Goal: Find specific page/section: Find specific page/section

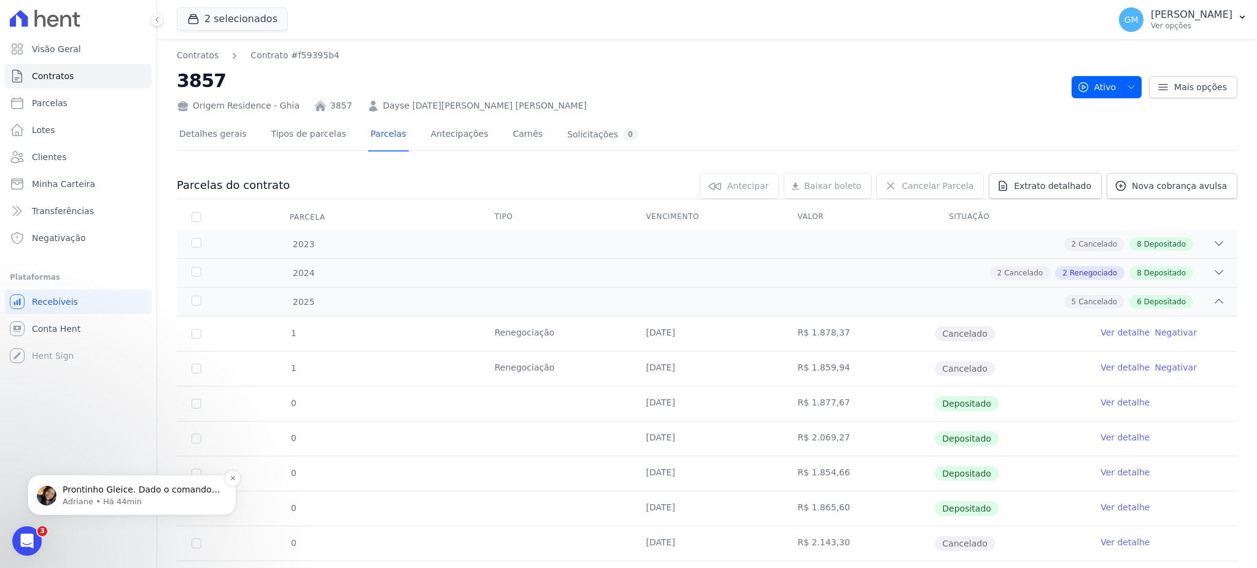
click at [133, 488] on span "Prontinho Gleice. Dado o comando para pré gerar as parcelas. ; )" at bounding box center [142, 496] width 158 height 22
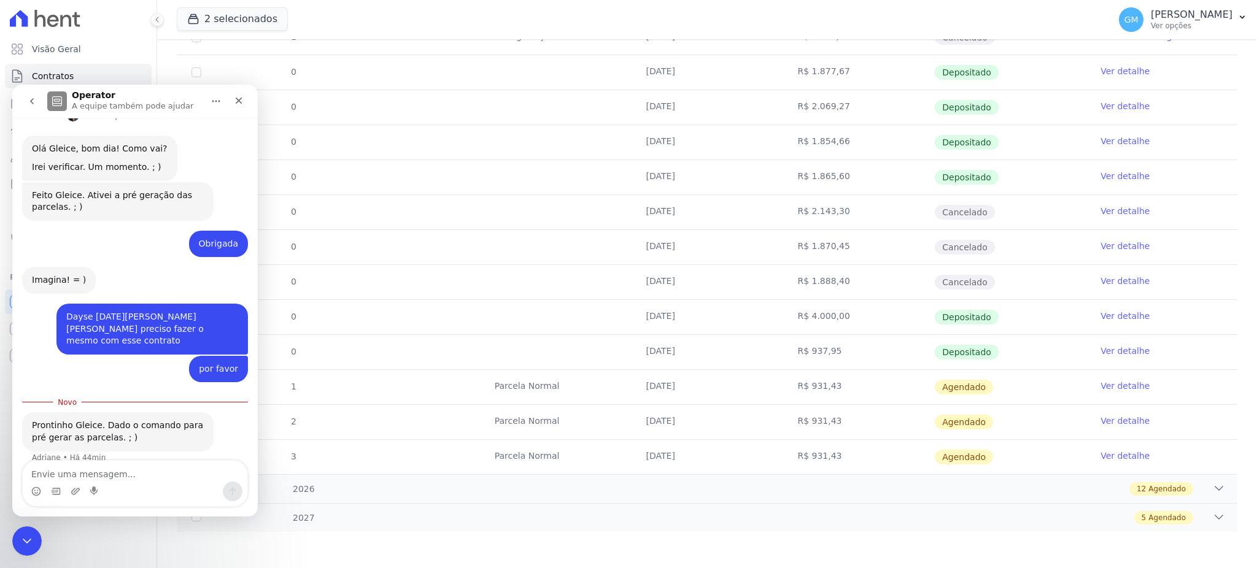
scroll to position [246, 0]
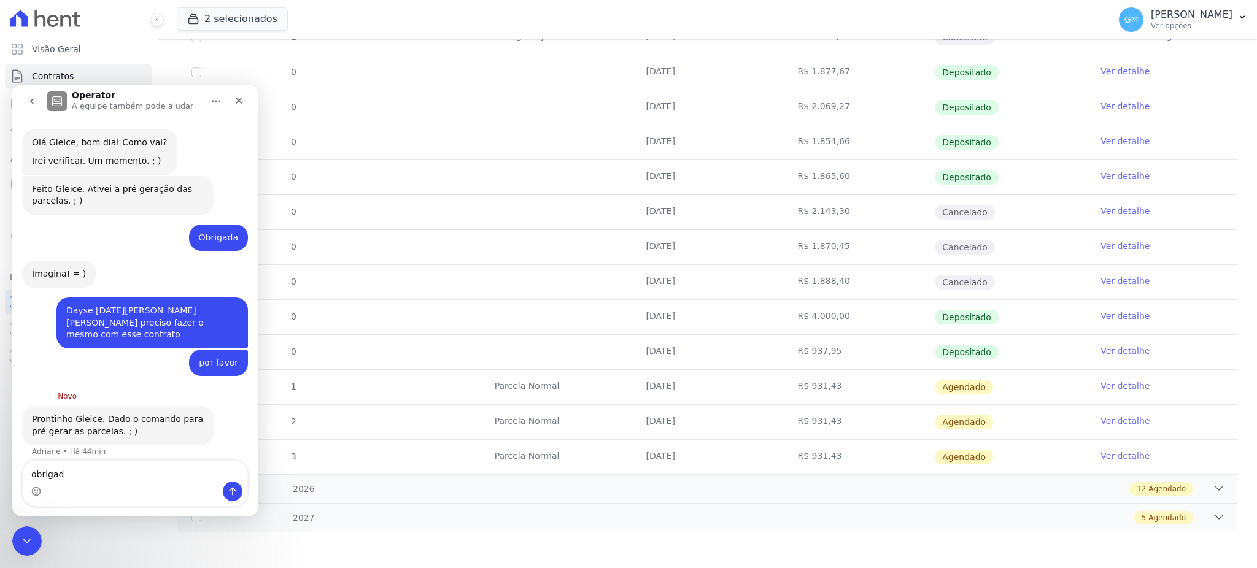
type textarea "obrigada"
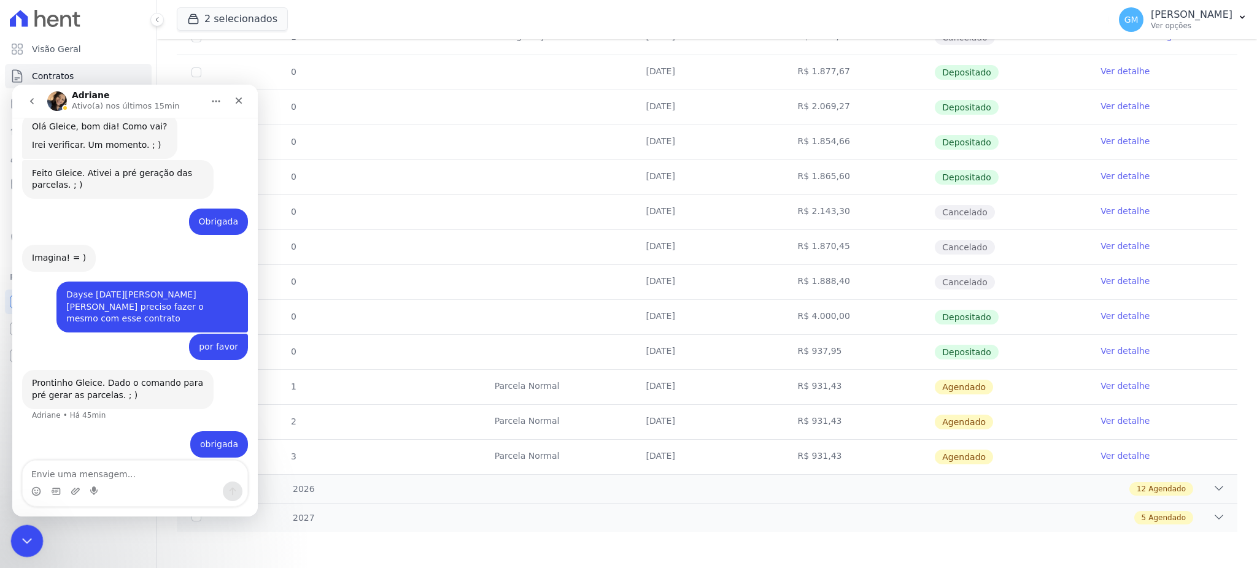
click at [17, 543] on div "Encerramento do Messenger da Intercom" at bounding box center [24, 539] width 29 height 29
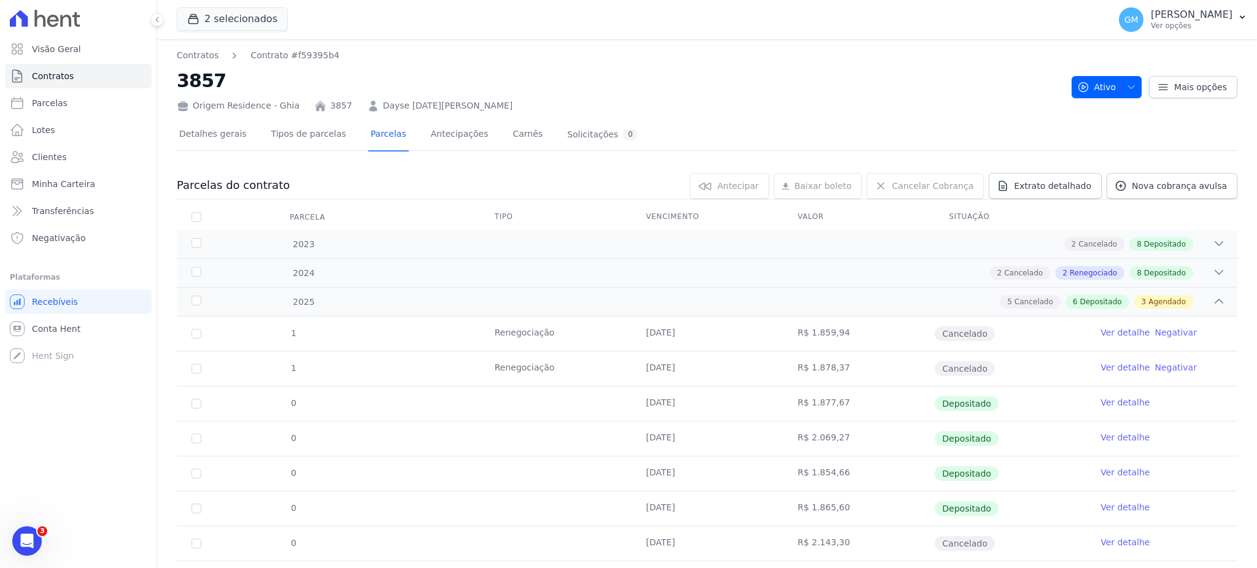
scroll to position [331, 0]
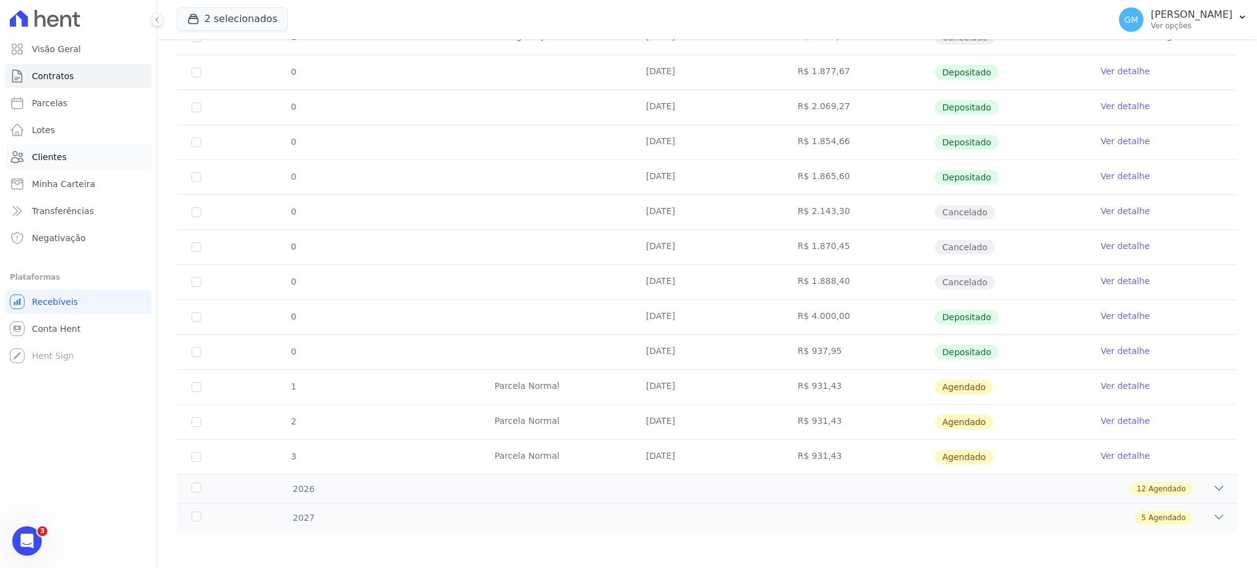
click at [45, 153] on span "Clientes" at bounding box center [49, 157] width 34 height 12
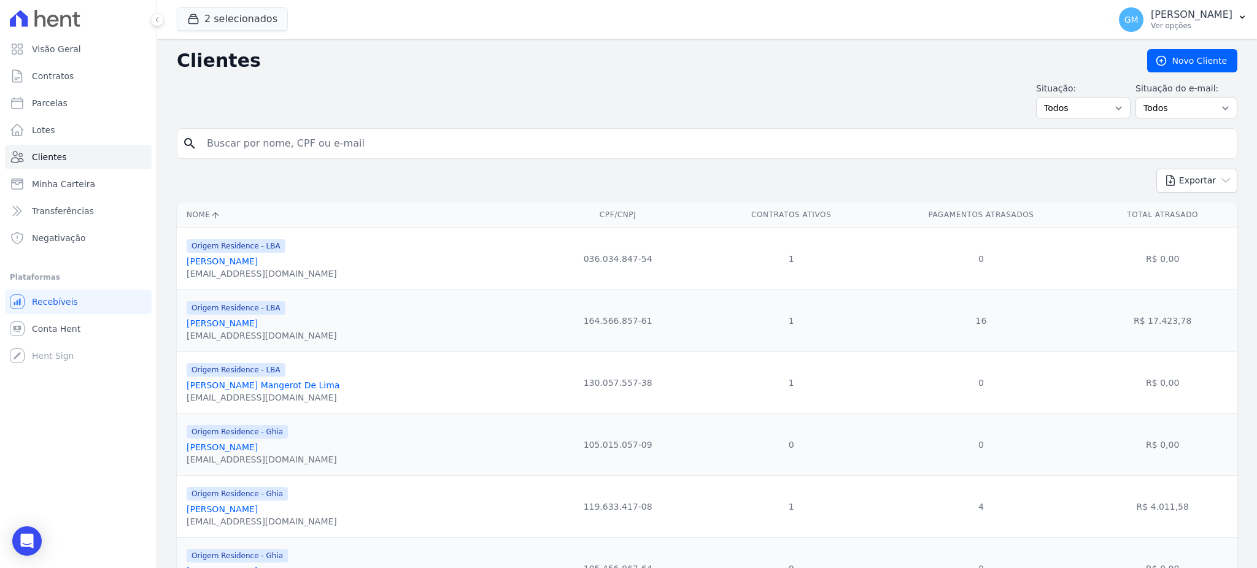
click at [326, 144] on input "search" at bounding box center [716, 143] width 1033 height 25
paste input "MAYCON [PERSON_NAME] -"
type input "MAYCON [PERSON_NAME] -"
click at [208, 15] on button "2 selecionados" at bounding box center [232, 18] width 111 height 23
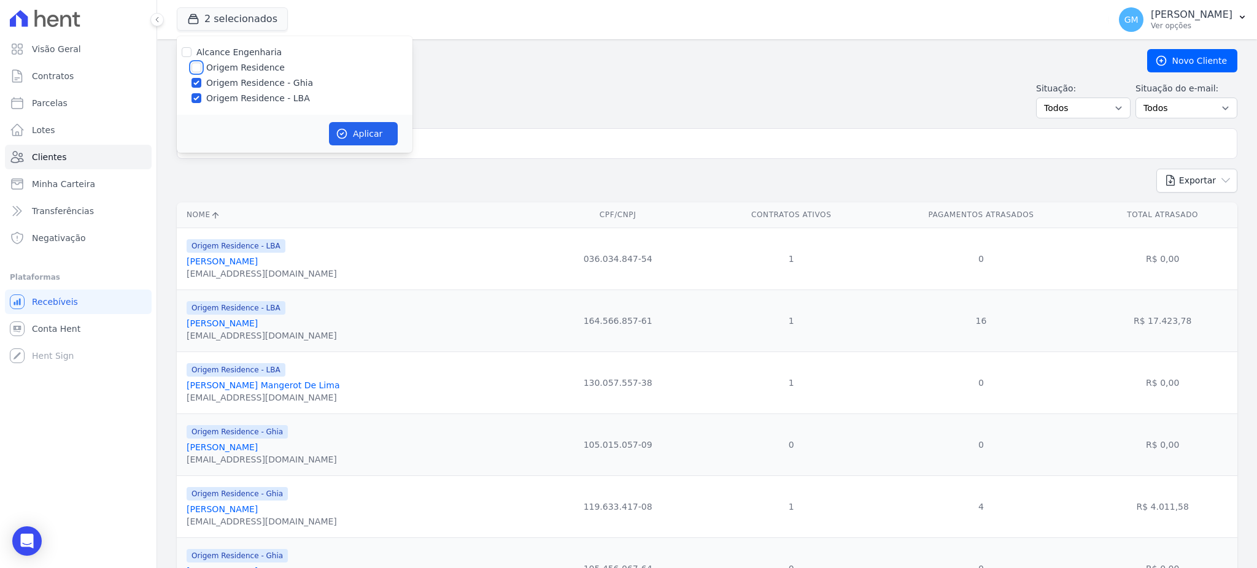
click at [193, 68] on input "Origem Residence" at bounding box center [197, 68] width 10 height 10
checkbox input "true"
click at [368, 133] on button "Aplicar" at bounding box center [363, 133] width 69 height 23
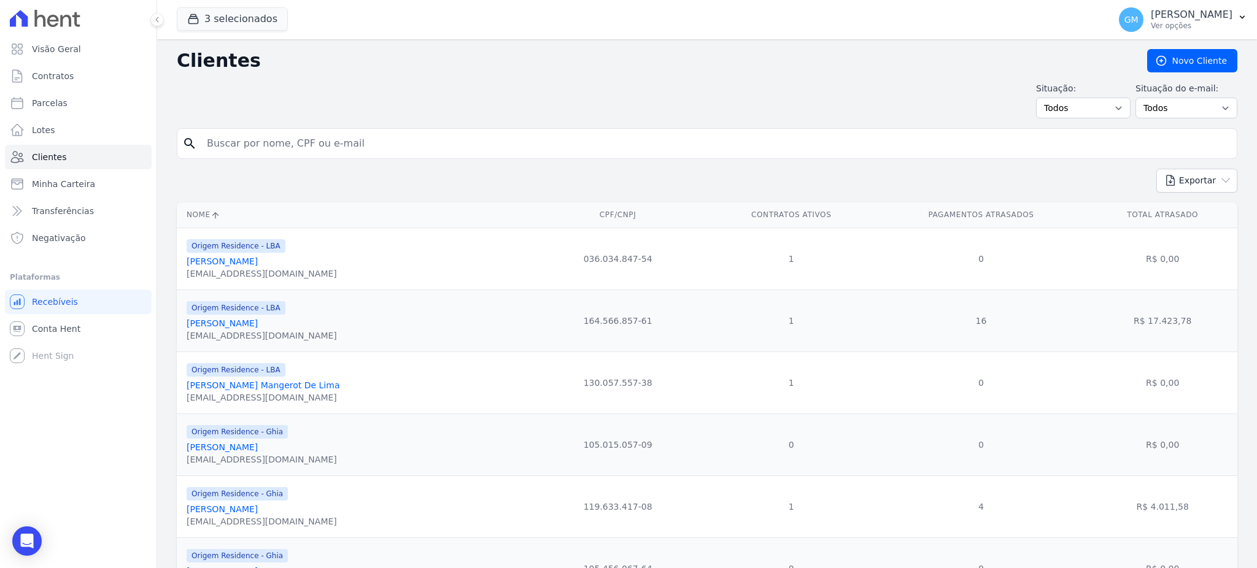
click at [320, 141] on input "search" at bounding box center [716, 143] width 1033 height 25
paste input "MAYCON [PERSON_NAME] -"
type input "MAYCON [PERSON_NAME] -"
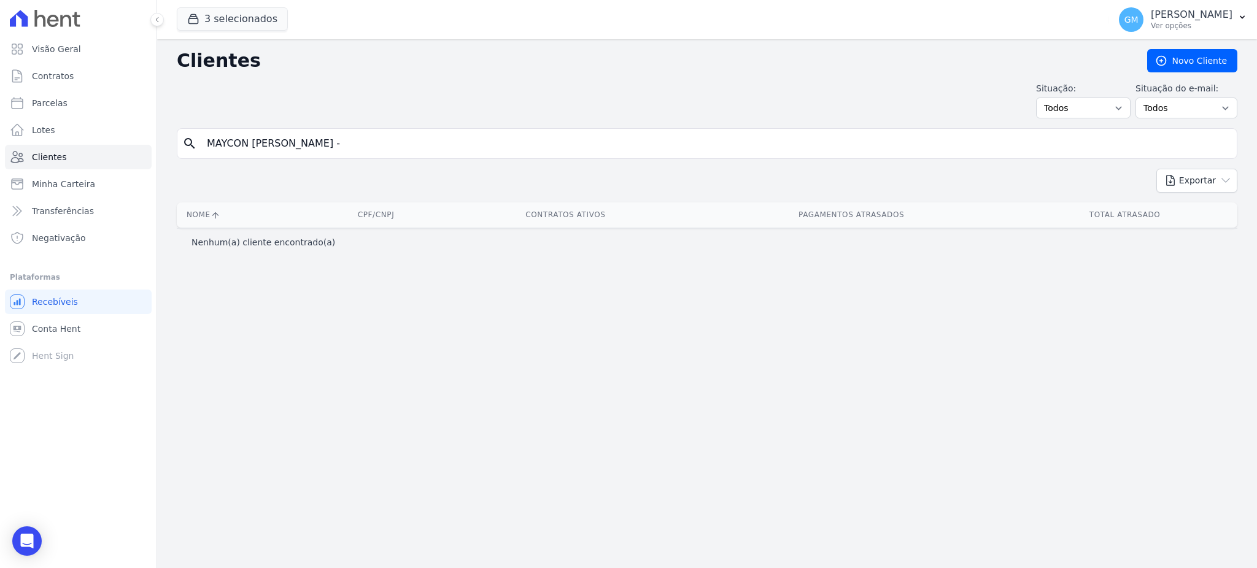
click at [387, 154] on input "MAYCON [PERSON_NAME] -" at bounding box center [716, 143] width 1033 height 25
type input "MAYCON [PERSON_NAME]"
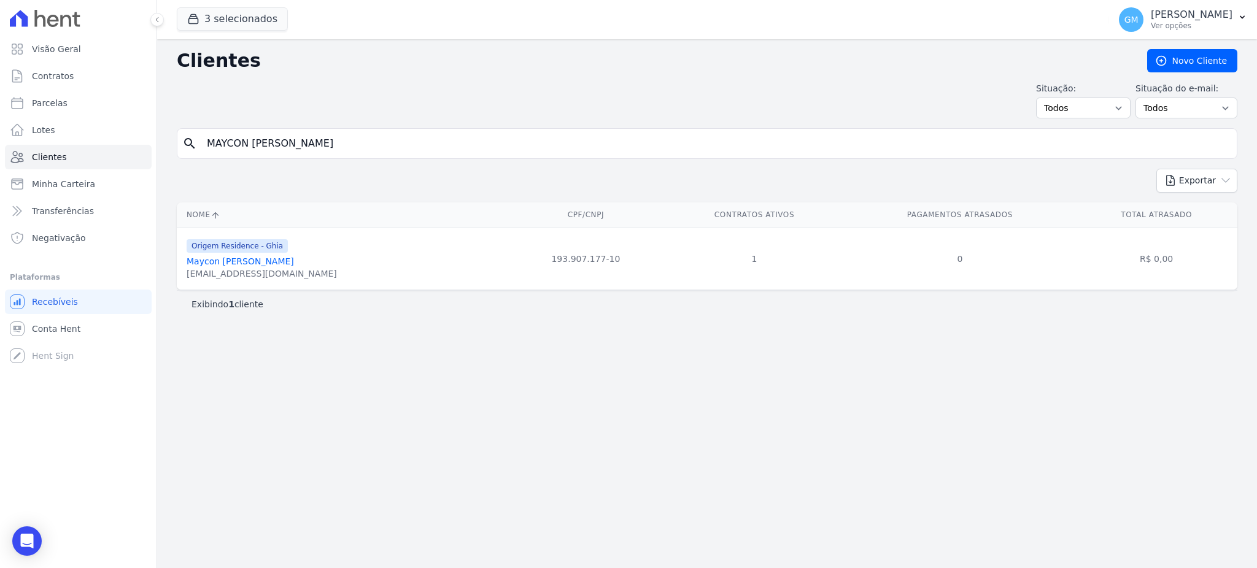
click at [292, 258] on link "Maycon [PERSON_NAME]" at bounding box center [240, 262] width 107 height 10
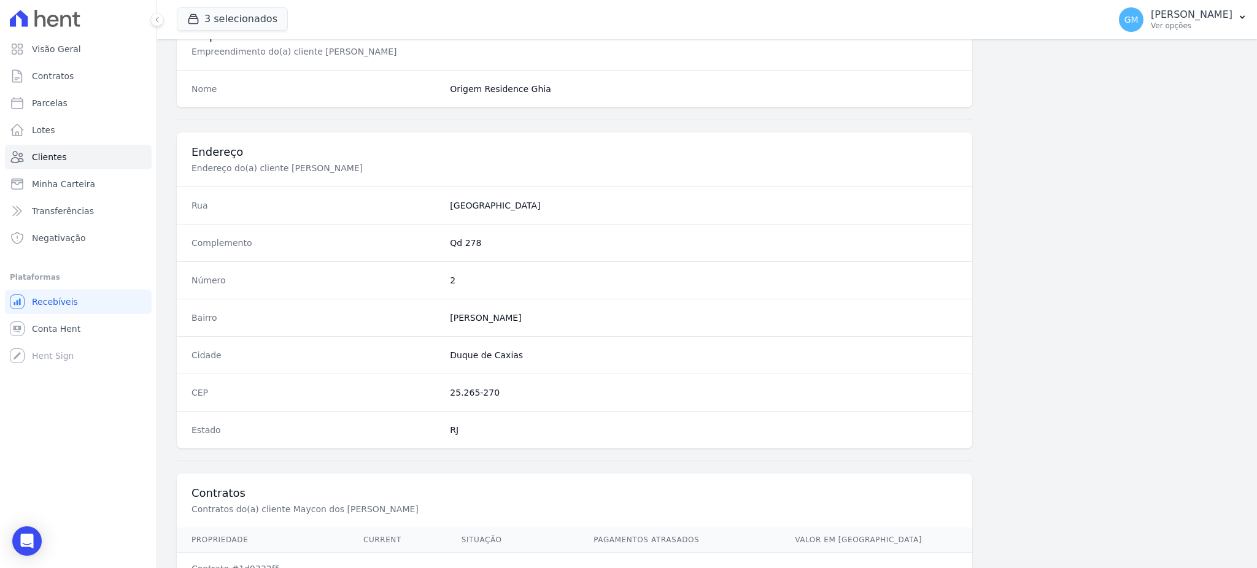
scroll to position [581, 0]
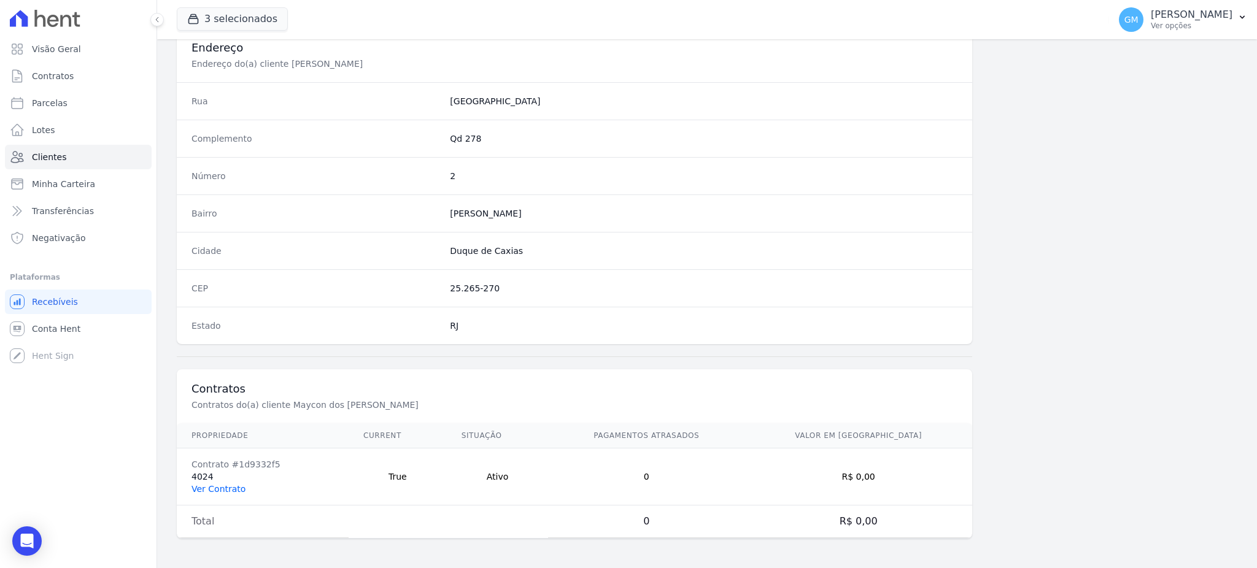
click at [212, 490] on link "Ver Contrato" at bounding box center [219, 489] width 54 height 10
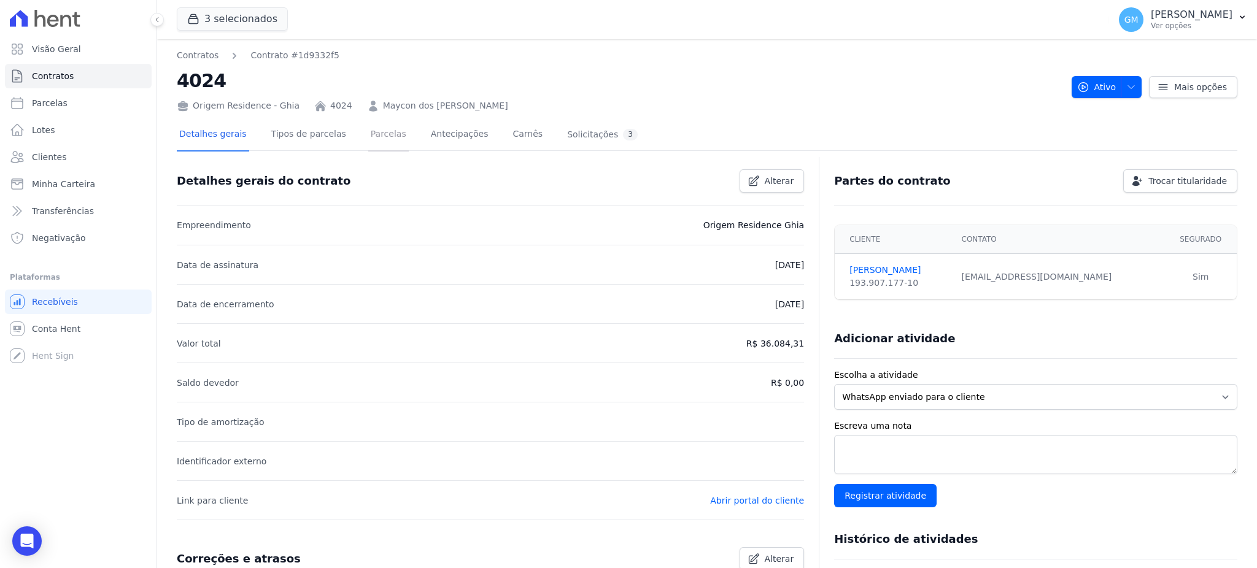
click at [368, 133] on link "Parcelas" at bounding box center [388, 135] width 41 height 33
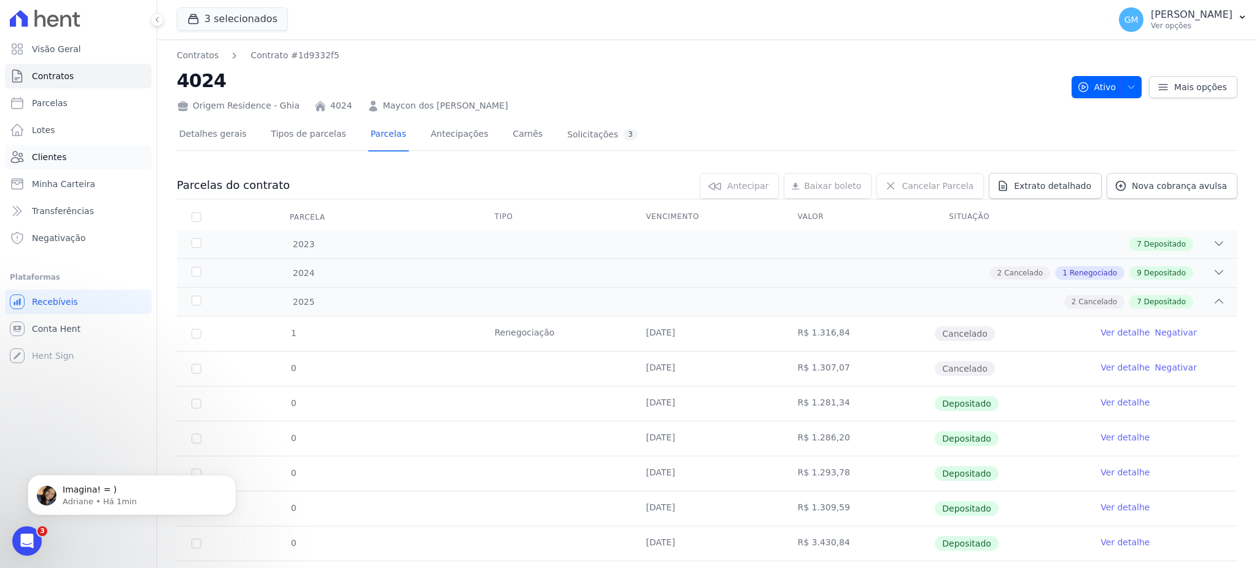
click at [56, 147] on link "Clientes" at bounding box center [78, 157] width 147 height 25
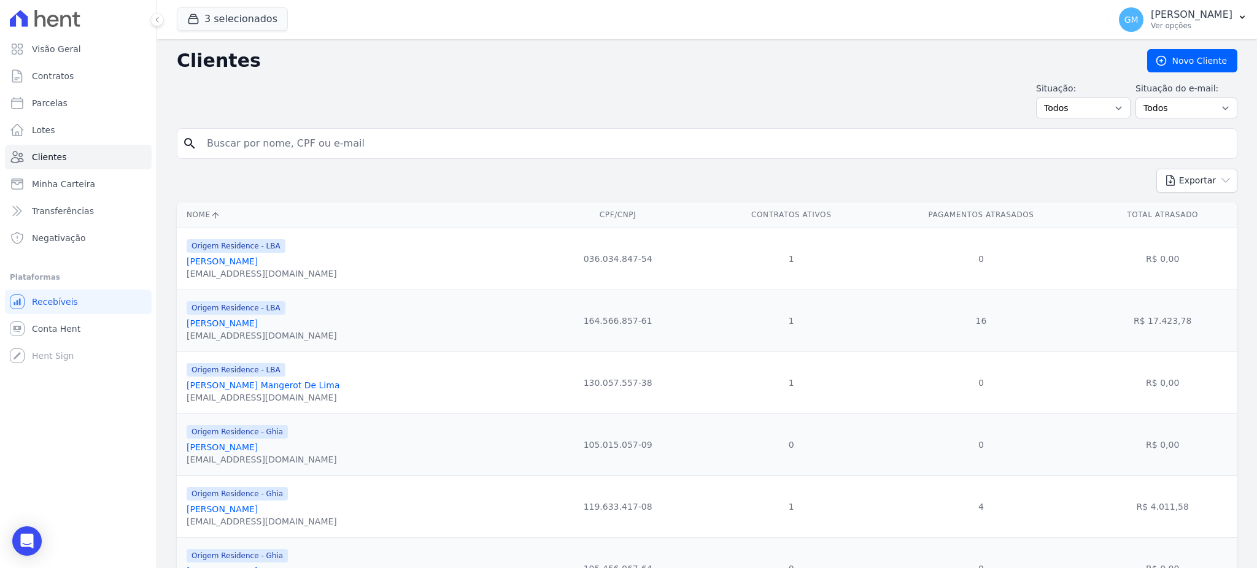
click at [343, 139] on input "search" at bounding box center [716, 143] width 1033 height 25
paste input "MAYCON [PERSON_NAME] -"
type input "MAYCON [PERSON_NAME] -"
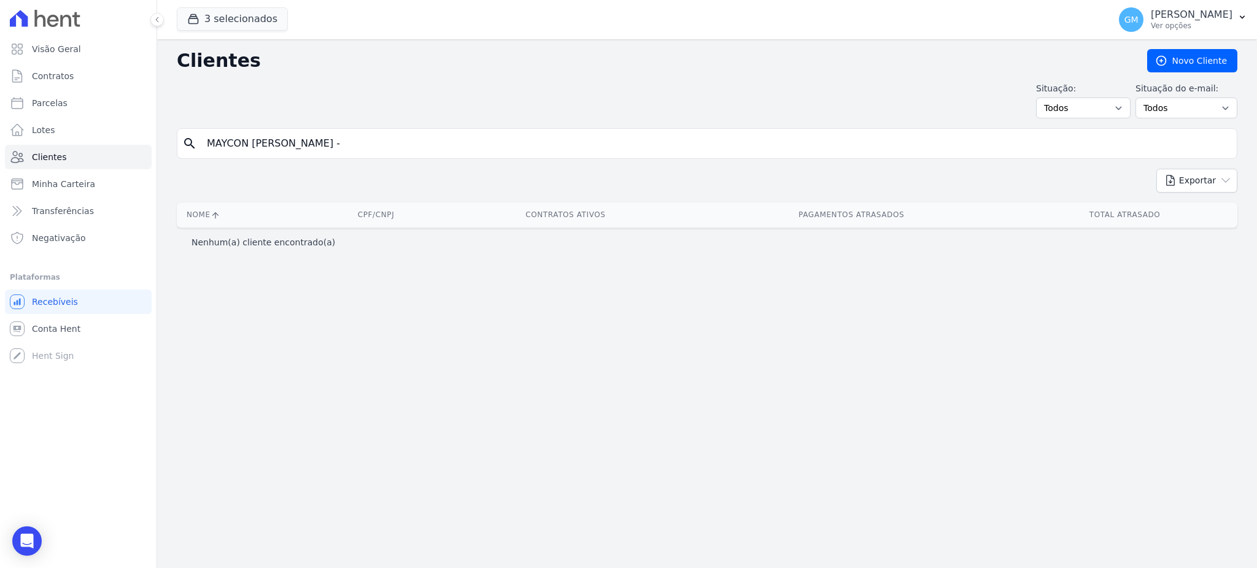
click at [371, 143] on input "MAYCON [PERSON_NAME] -" at bounding box center [716, 143] width 1033 height 25
type input "MAYCON [PERSON_NAME]"
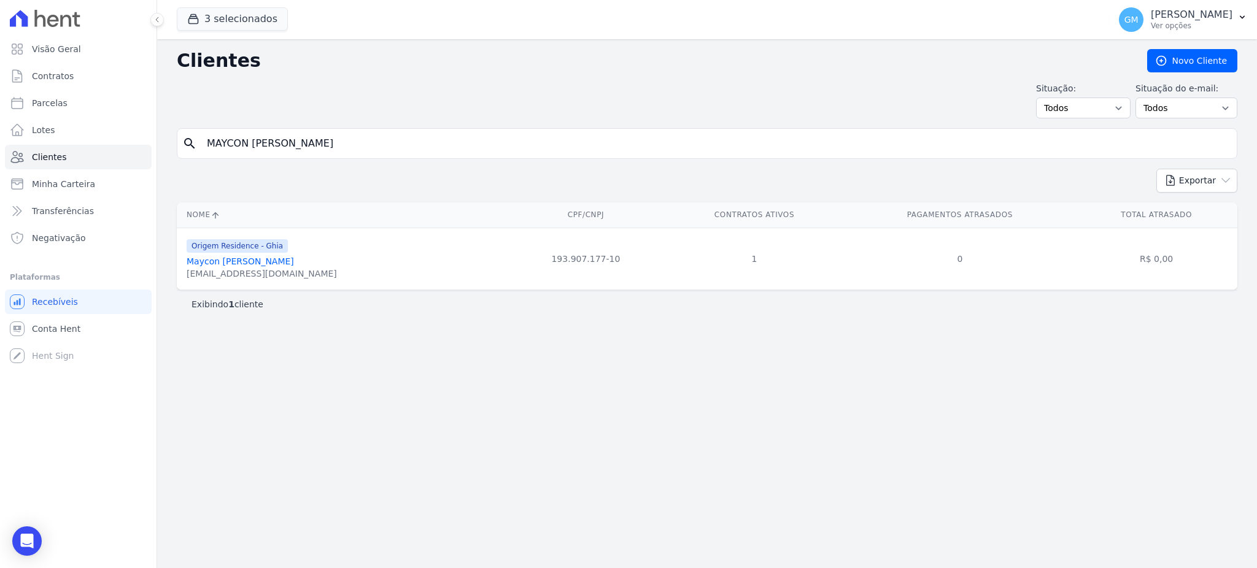
click at [290, 265] on link "Maycon [PERSON_NAME]" at bounding box center [240, 262] width 107 height 10
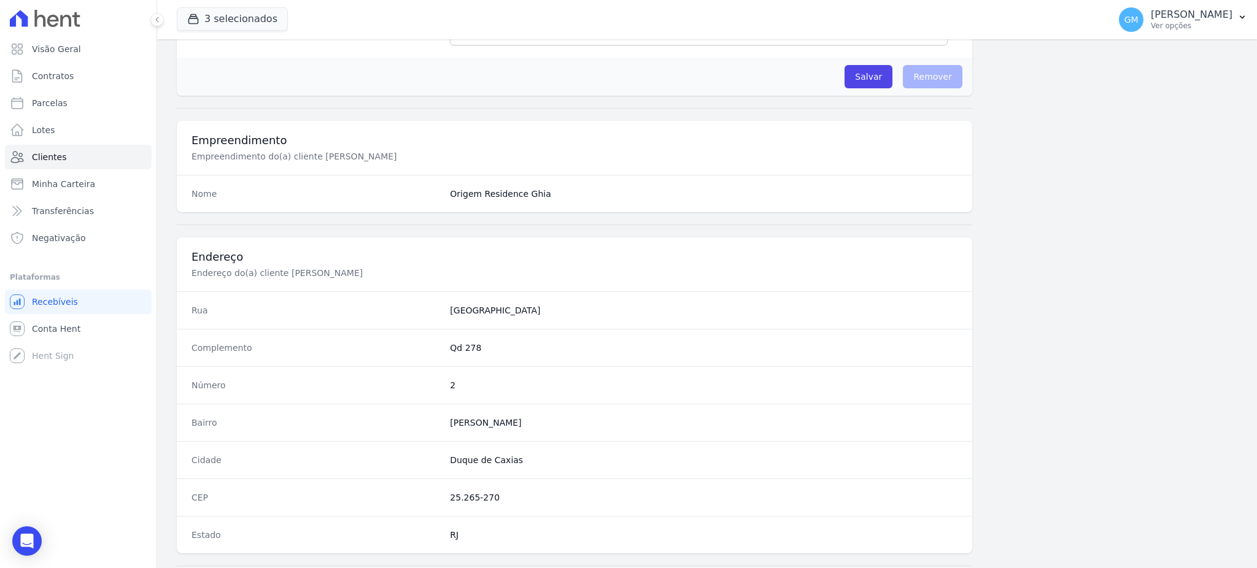
scroll to position [573, 0]
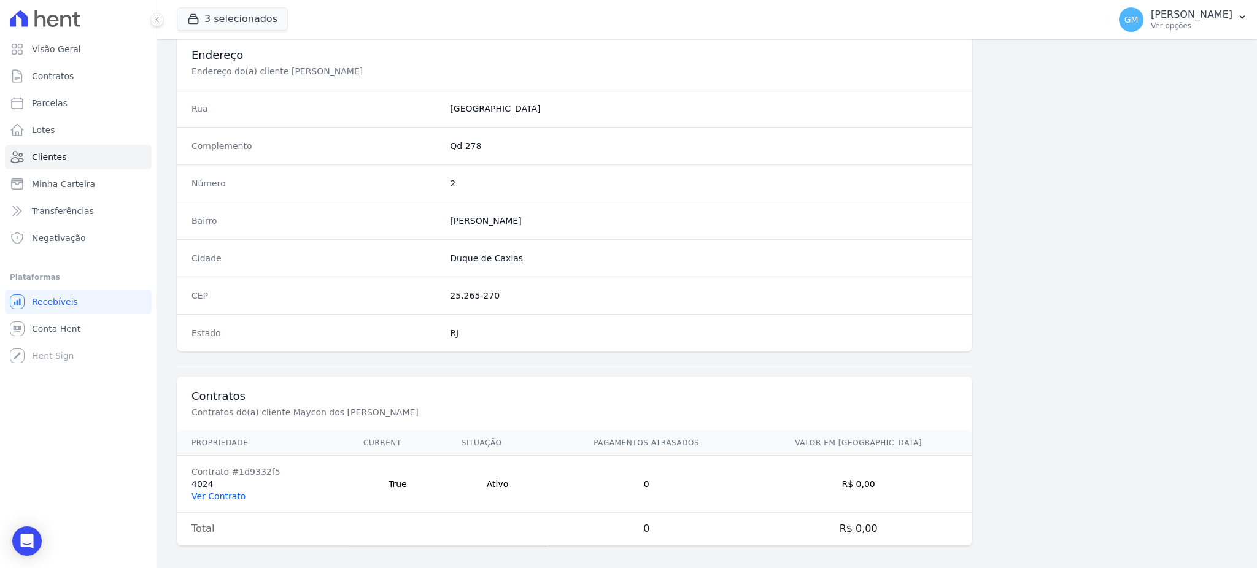
click at [222, 501] on link "Ver Contrato" at bounding box center [219, 497] width 54 height 10
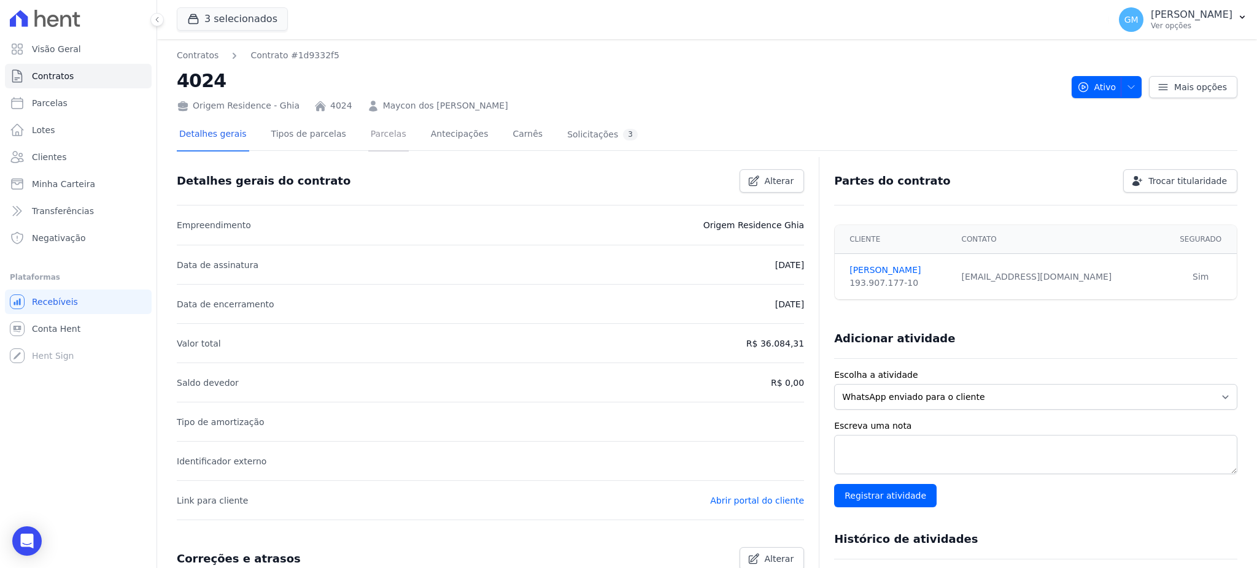
click at [368, 136] on link "Parcelas" at bounding box center [388, 135] width 41 height 33
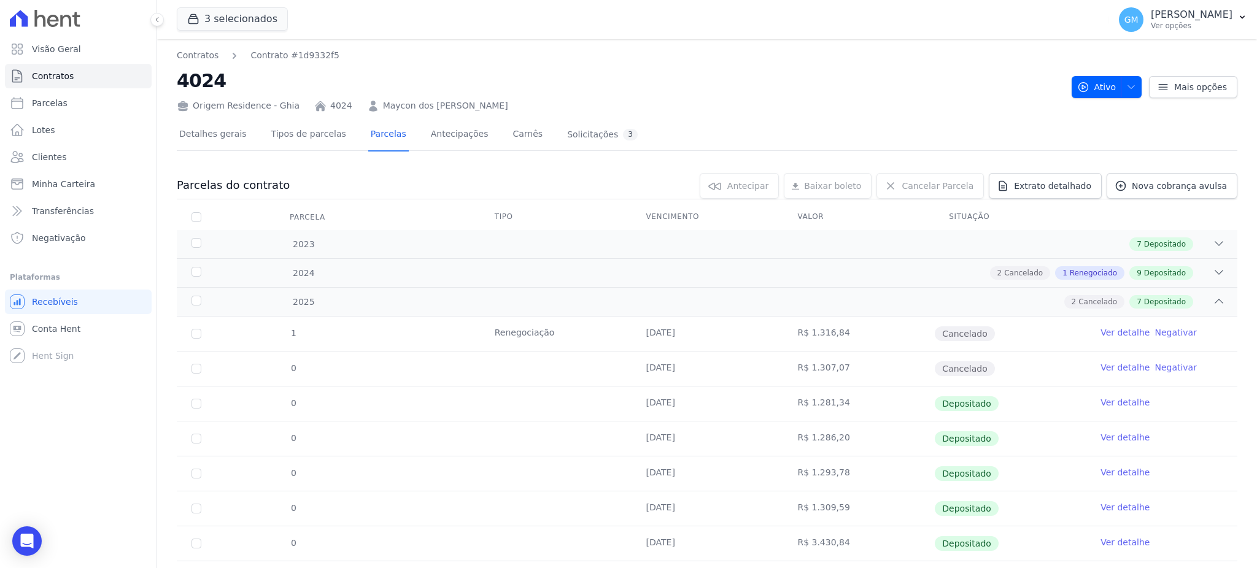
scroll to position [99, 0]
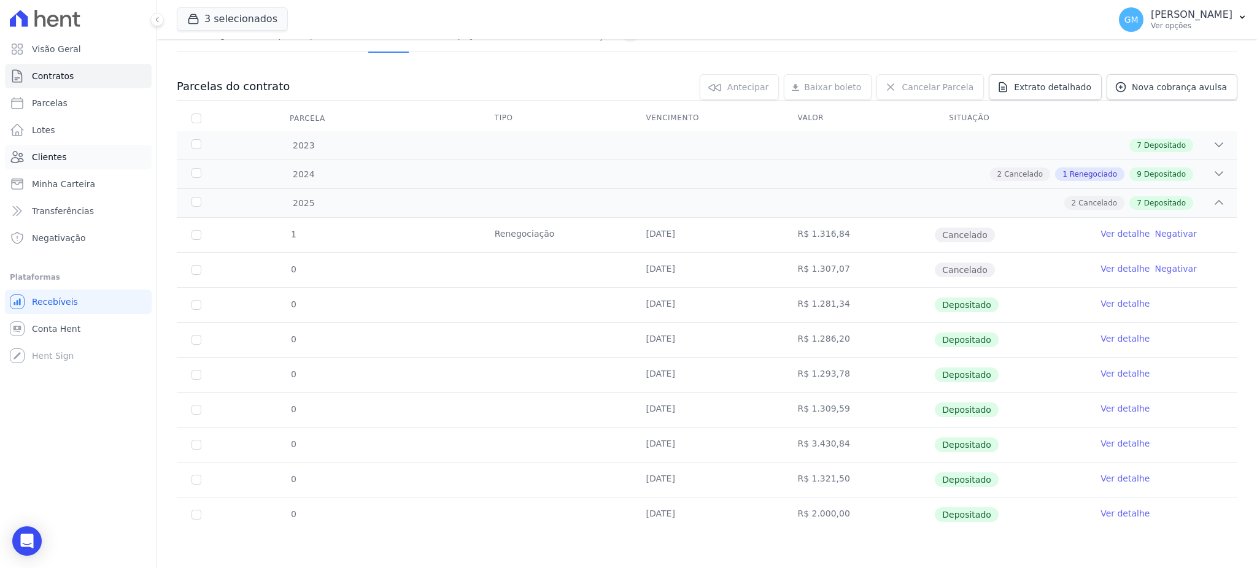
click at [86, 153] on link "Clientes" at bounding box center [78, 157] width 147 height 25
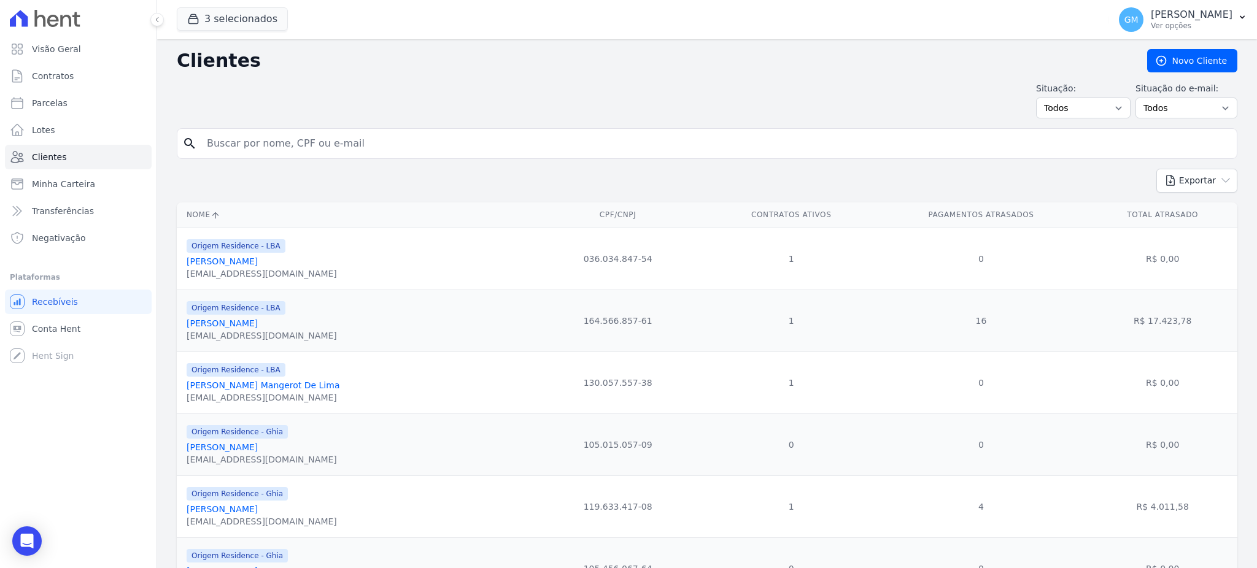
click at [287, 152] on input "search" at bounding box center [716, 143] width 1033 height 25
paste input "[PERSON_NAME]"
type input "[PERSON_NAME]"
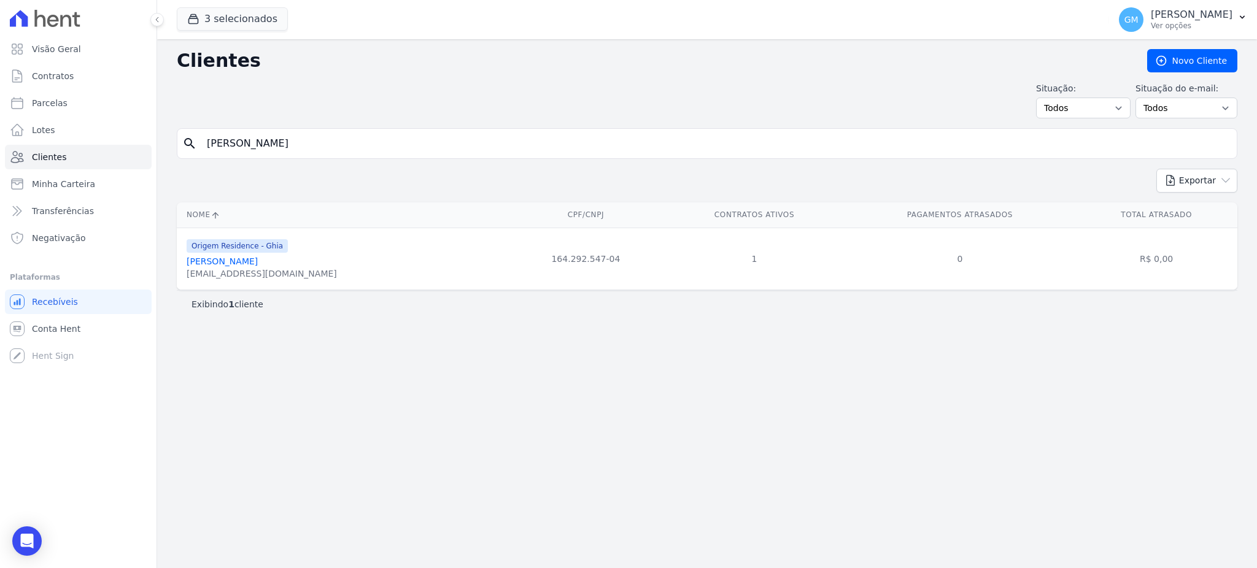
click at [258, 263] on link "[PERSON_NAME]" at bounding box center [222, 262] width 71 height 10
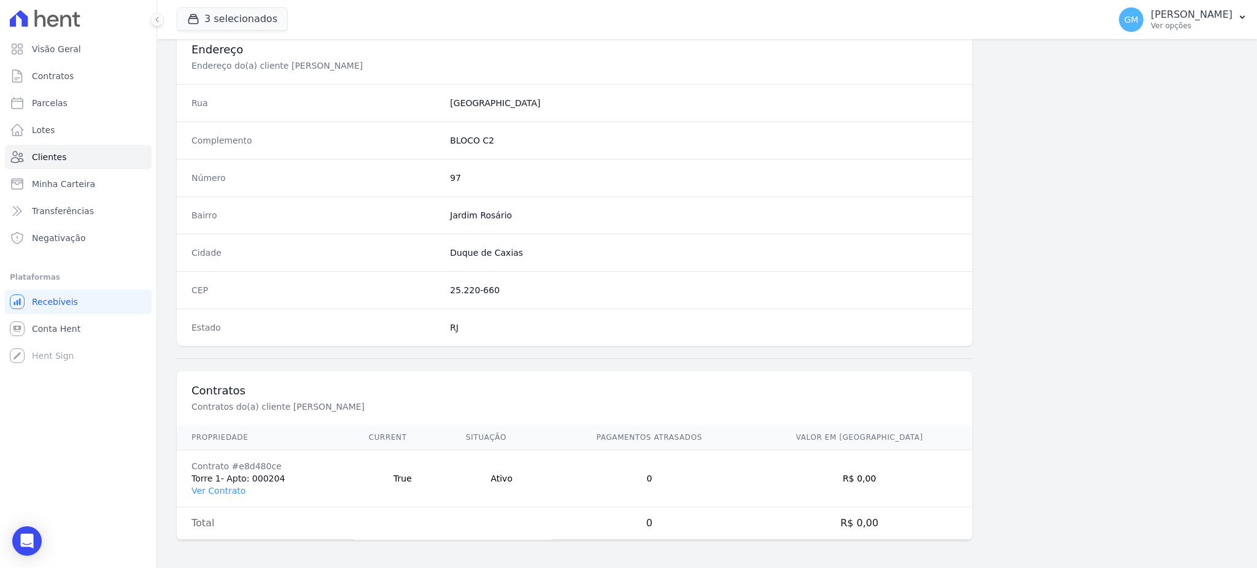
scroll to position [581, 0]
click at [214, 484] on link "Ver Contrato" at bounding box center [219, 489] width 54 height 10
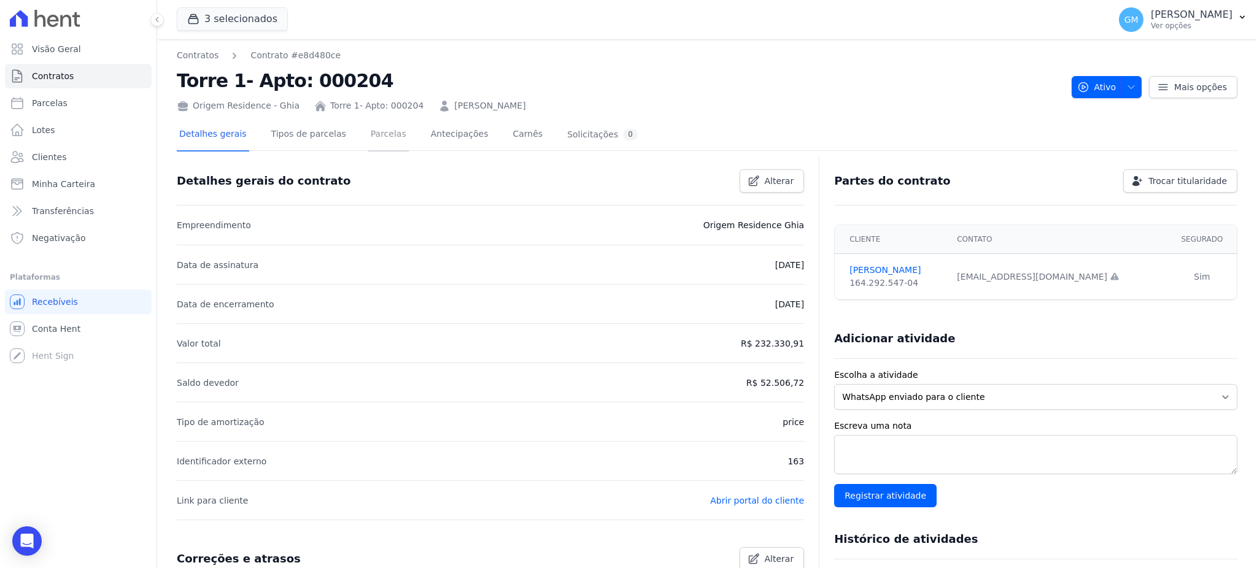
click at [372, 131] on link "Parcelas" at bounding box center [388, 135] width 41 height 33
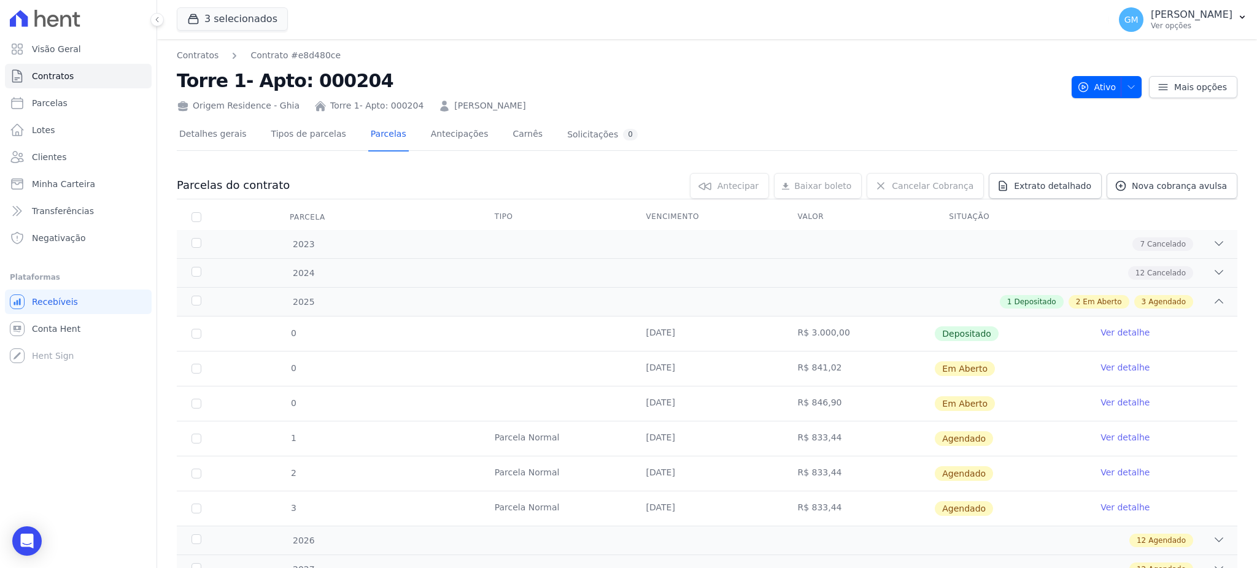
click at [1108, 328] on link "Ver detalhe" at bounding box center [1125, 333] width 49 height 12
click at [88, 143] on ul "Visão Geral Contratos [GEOGRAPHIC_DATA] Lotes Clientes Minha Carteira Transferê…" at bounding box center [78, 144] width 147 height 214
click at [89, 156] on link "Clientes" at bounding box center [78, 157] width 147 height 25
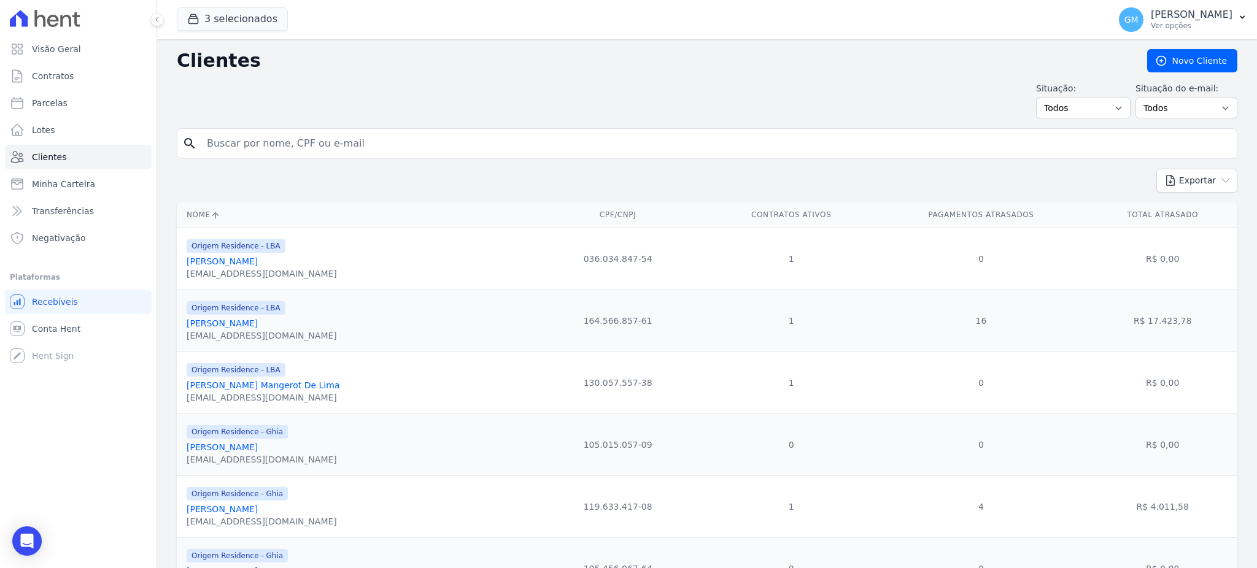
click at [267, 150] on input "search" at bounding box center [716, 143] width 1033 height 25
paste input "MAYCON [PERSON_NAME]"
type input "MAYCON [PERSON_NAME]"
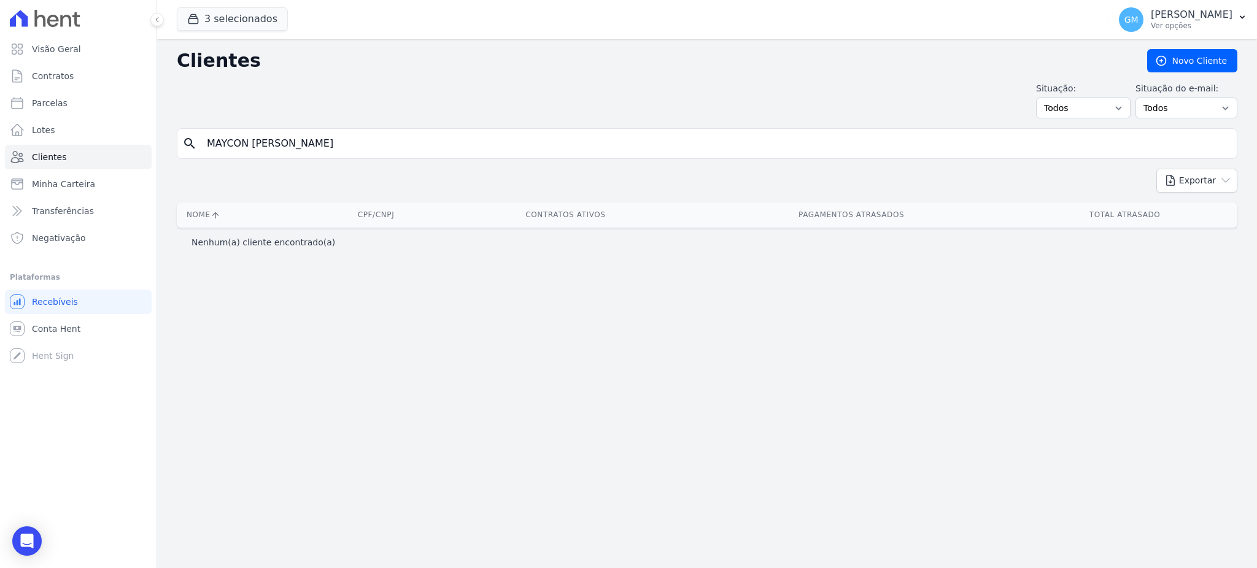
click at [425, 152] on input "MAYCON [PERSON_NAME]" at bounding box center [716, 143] width 1033 height 25
type input "MAYCON [PERSON_NAME]"
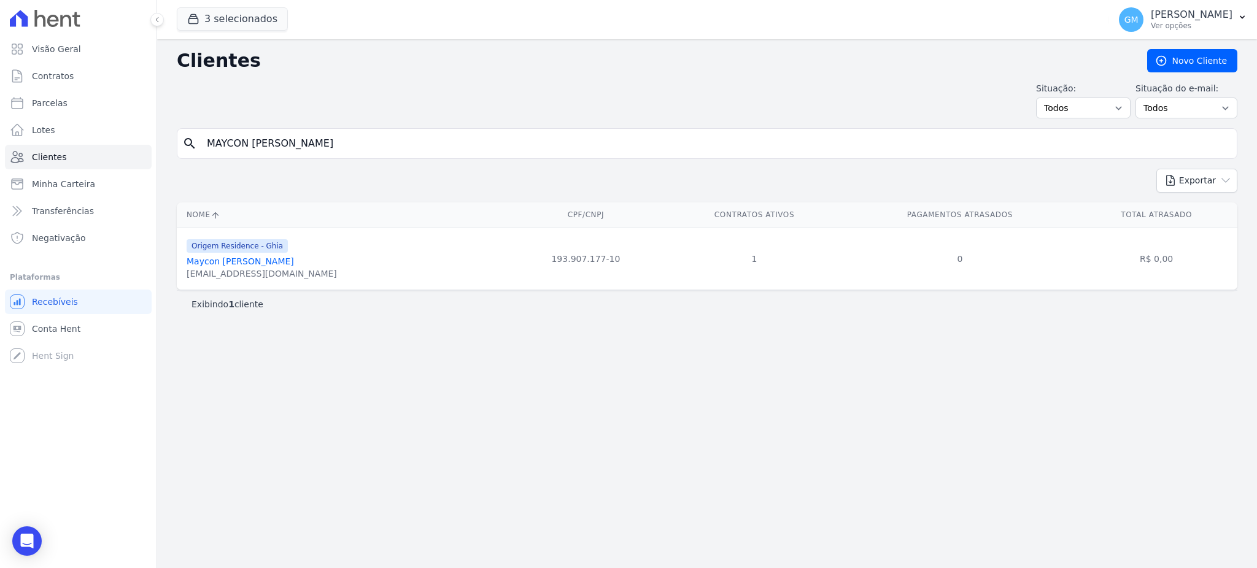
click at [294, 260] on link "Maycon [PERSON_NAME]" at bounding box center [240, 262] width 107 height 10
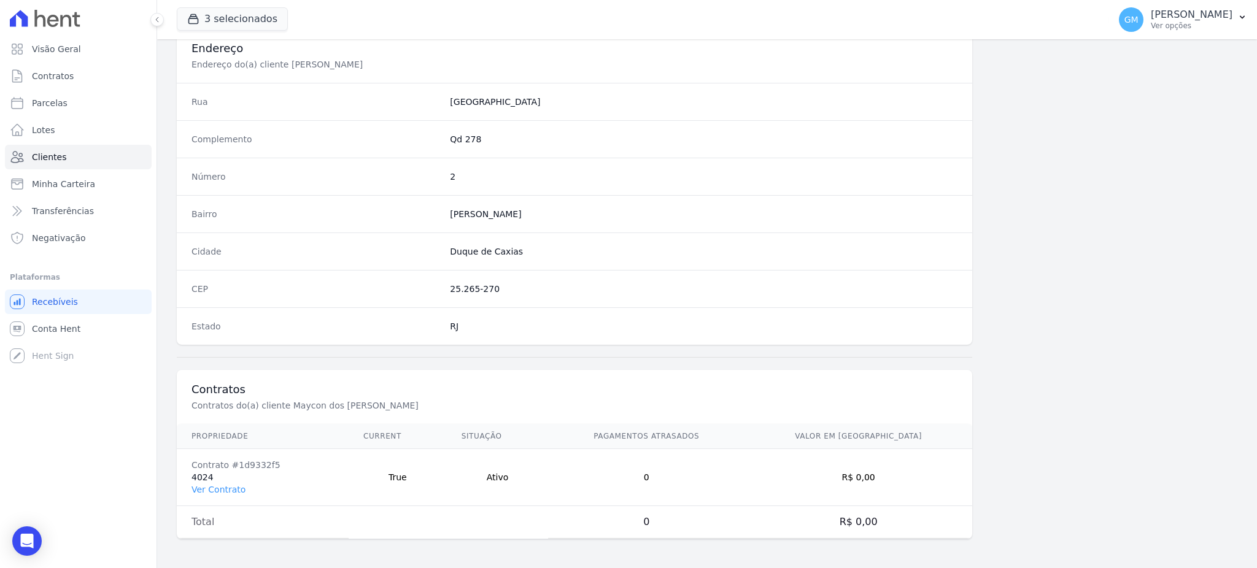
scroll to position [581, 0]
click at [229, 487] on link "Ver Contrato" at bounding box center [219, 489] width 54 height 10
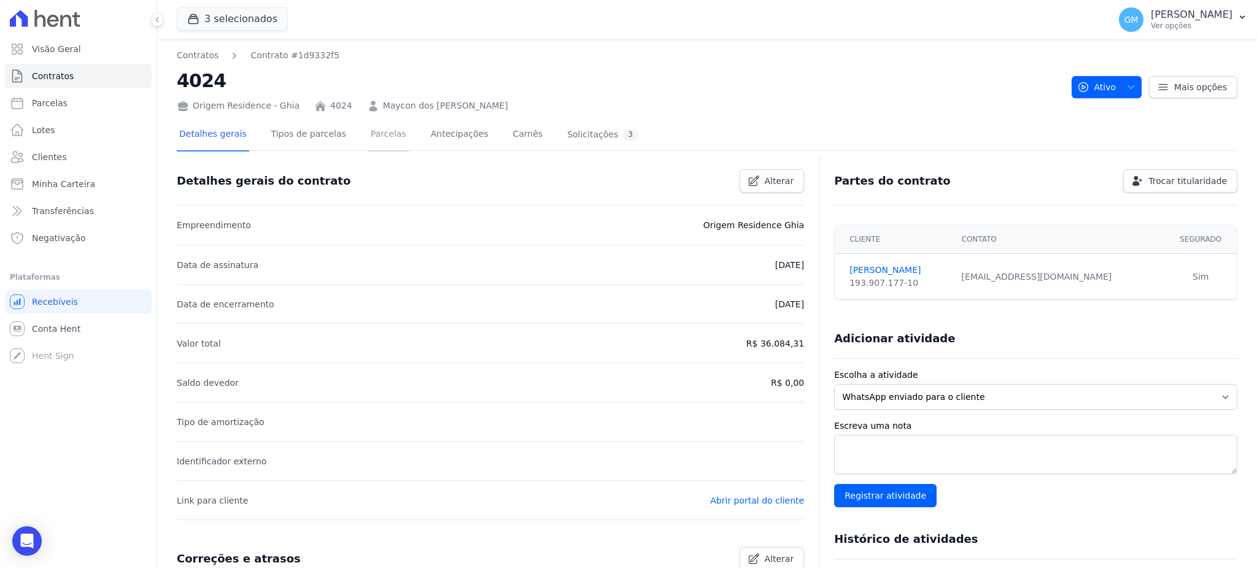
click at [375, 125] on link "Parcelas" at bounding box center [388, 135] width 41 height 33
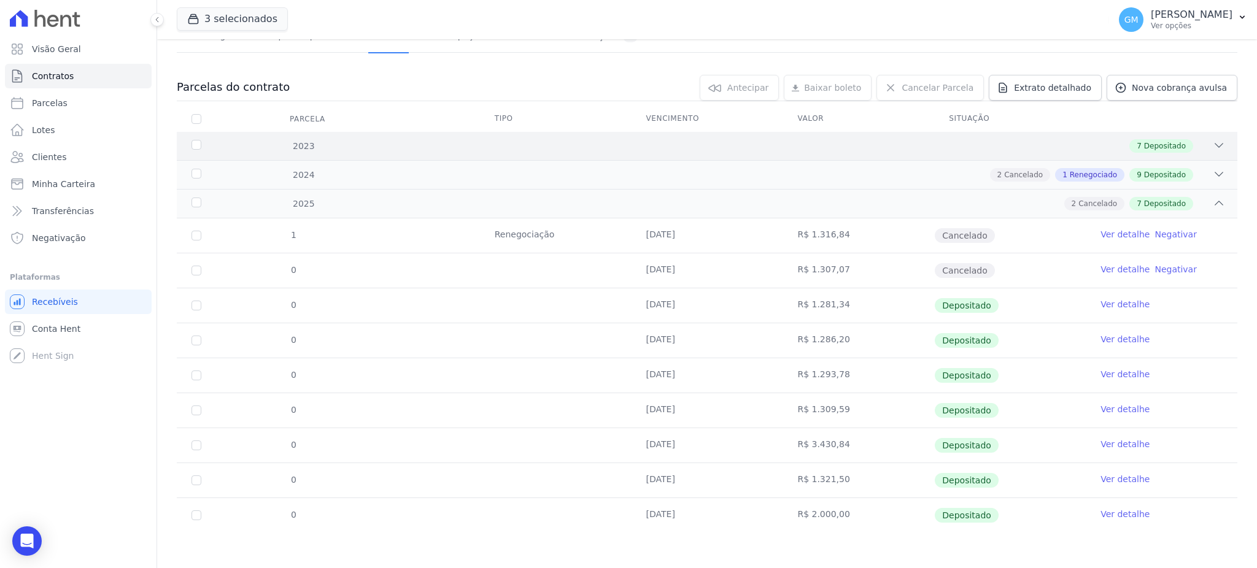
scroll to position [99, 0]
click at [1117, 515] on link "Ver detalhe" at bounding box center [1125, 514] width 49 height 12
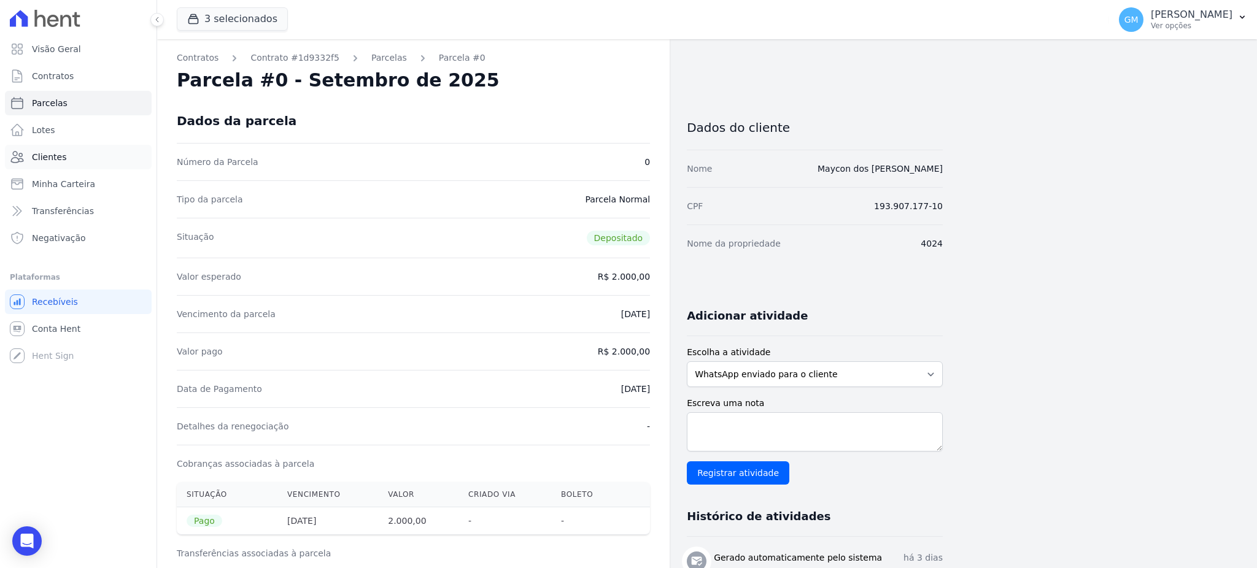
click at [56, 155] on span "Clientes" at bounding box center [49, 157] width 34 height 12
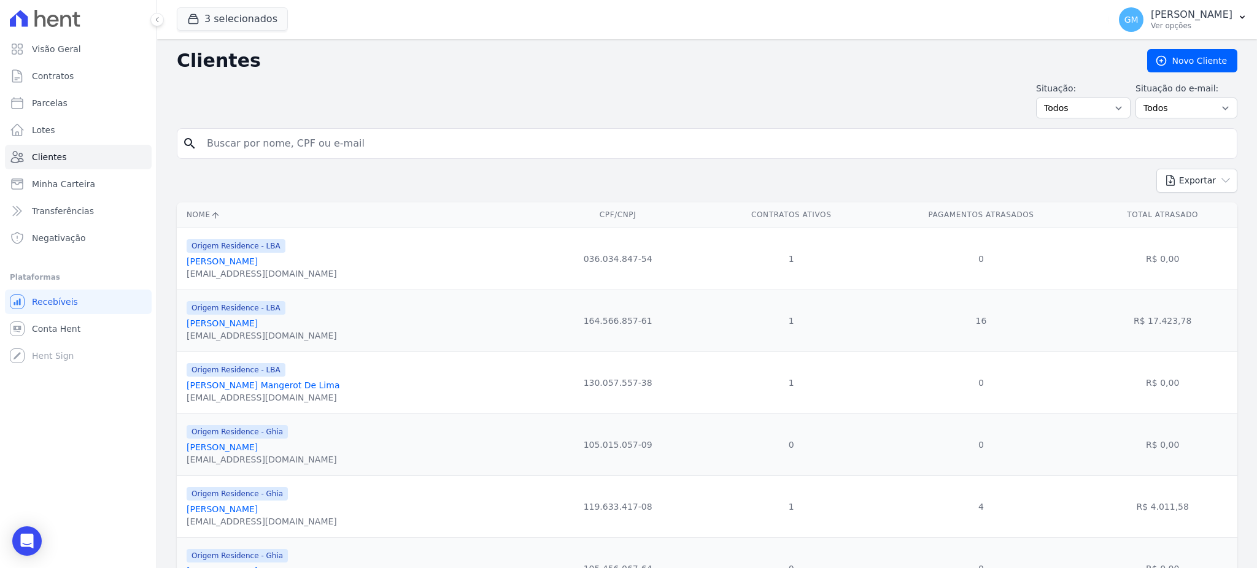
click at [234, 137] on input "search" at bounding box center [716, 143] width 1033 height 25
paste input "24.09 Quarta Taty 25.09 Quinta Lud 26.09 [PERSON_NAME] 27.09 Sábado Ione 28.09 …"
type input "24.09 Quarta Taty 25.09 Quinta Lud 26.09 [PERSON_NAME] 27.09 Sábado Ione 28.09 …"
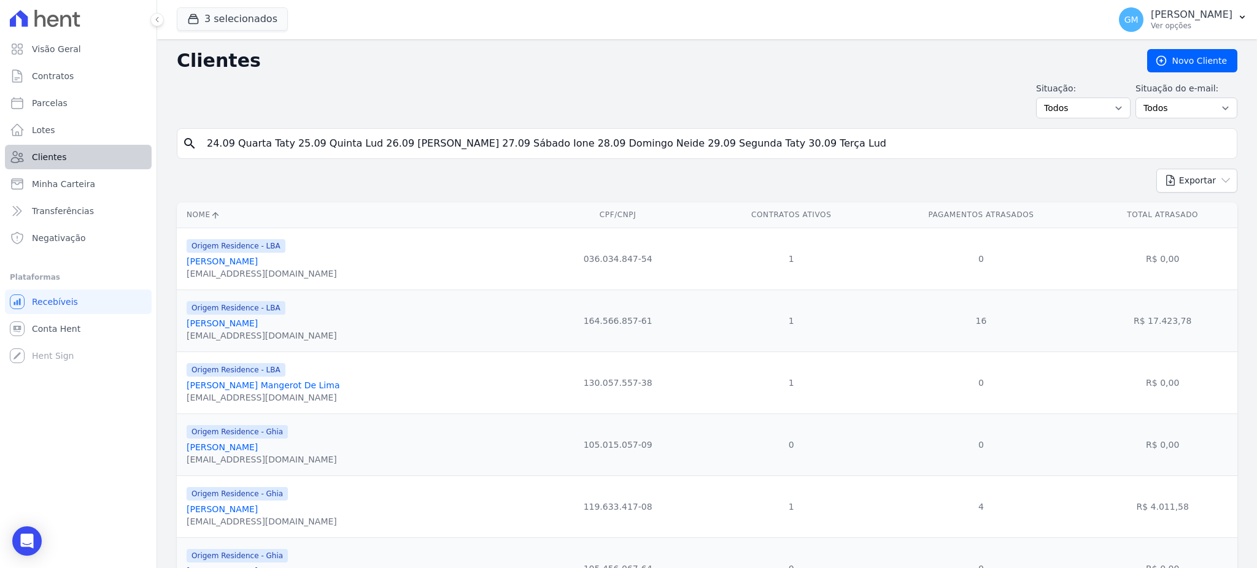
drag, startPoint x: 789, startPoint y: 152, endPoint x: 114, endPoint y: 153, distance: 675.2
click at [114, 153] on div "Visão Geral Contratos [GEOGRAPHIC_DATA] Lotes Clientes Minha Carteira Transferê…" at bounding box center [628, 284] width 1257 height 568
